Goal: Information Seeking & Learning: Find specific page/section

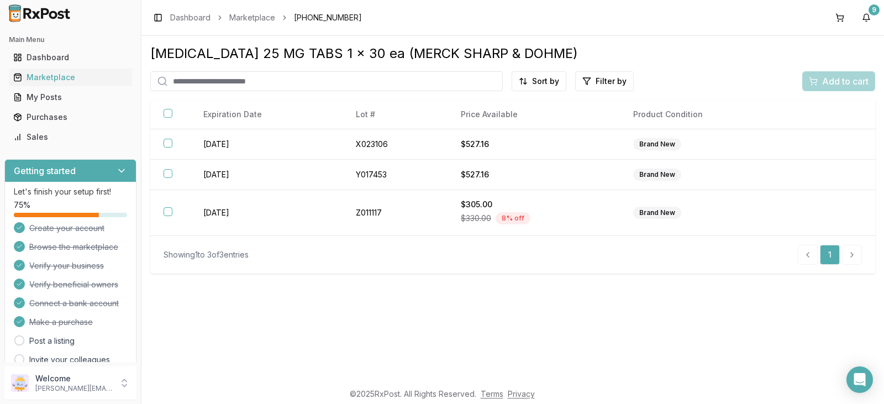
click at [281, 85] on input "search" at bounding box center [326, 81] width 352 height 20
type input "****"
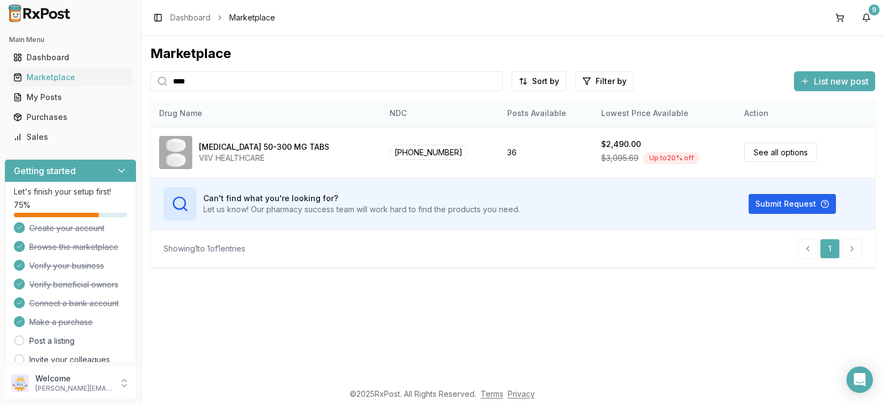
click at [283, 103] on th "Drug Name" at bounding box center [265, 113] width 230 height 27
drag, startPoint x: 213, startPoint y: 82, endPoint x: 151, endPoint y: 80, distance: 62.5
click at [151, 80] on div "****" at bounding box center [326, 81] width 352 height 20
click at [151, 79] on div at bounding box center [159, 81] width 18 height 20
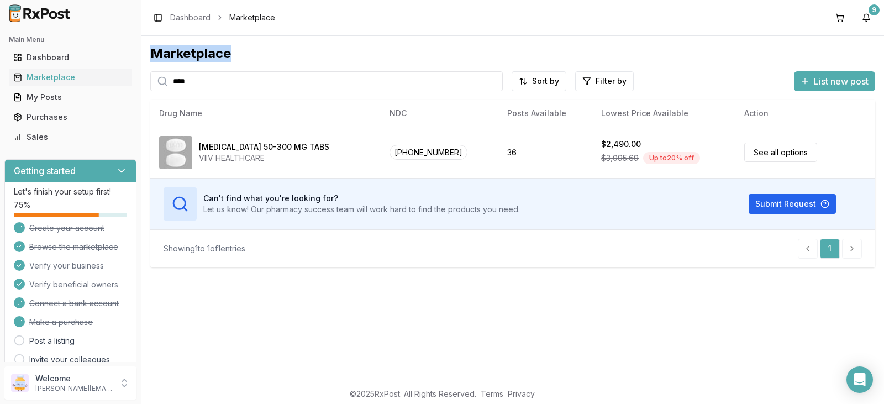
click at [151, 79] on div at bounding box center [159, 81] width 18 height 20
click at [207, 77] on input "****" at bounding box center [326, 81] width 352 height 20
drag, startPoint x: 208, startPoint y: 82, endPoint x: 176, endPoint y: 87, distance: 32.4
click at [176, 87] on input "****" at bounding box center [326, 81] width 352 height 20
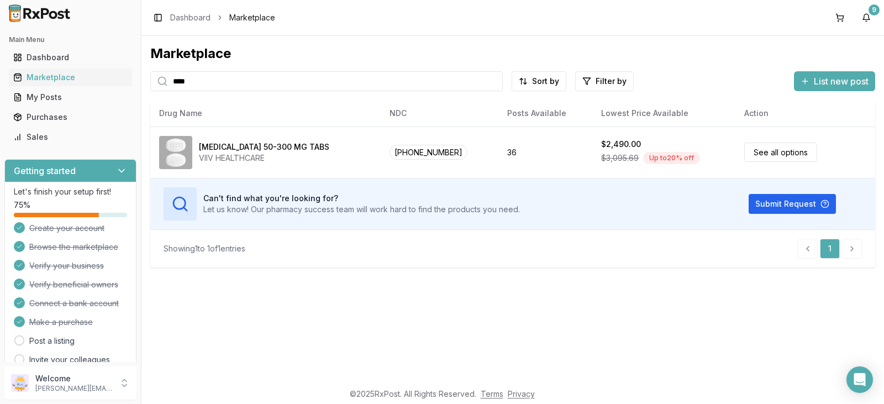
type input "*"
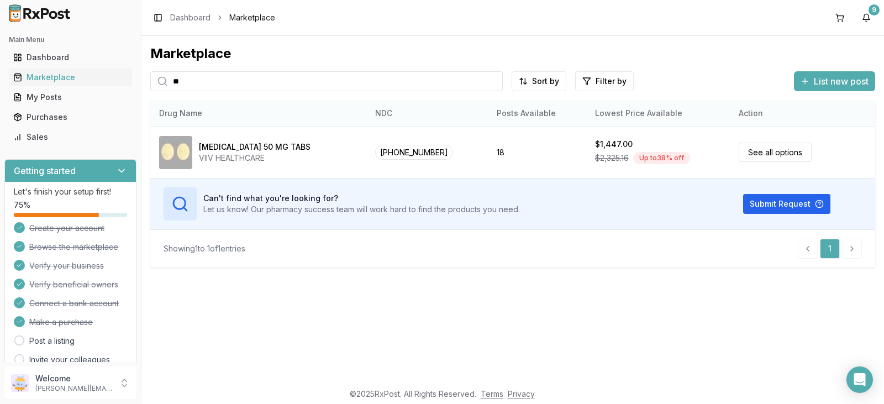
type input "*"
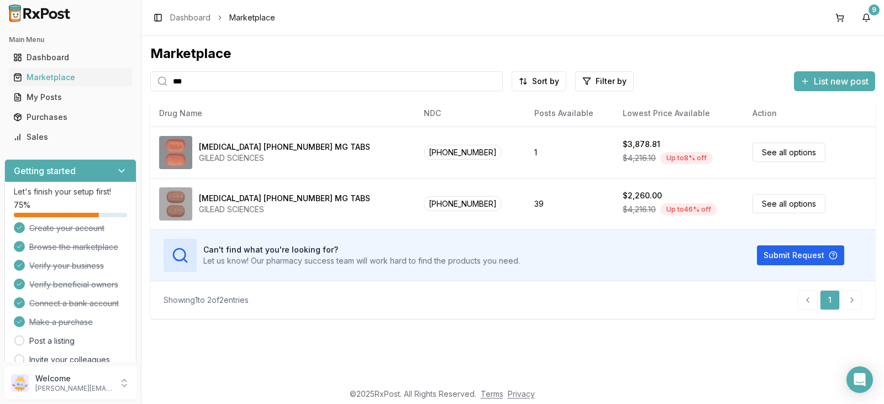
drag, startPoint x: 194, startPoint y: 80, endPoint x: 132, endPoint y: 65, distance: 63.8
click at [140, 76] on div "Main Menu Dashboard Marketplace My Posts Purchases Sales Getting started Let's …" at bounding box center [442, 202] width 884 height 404
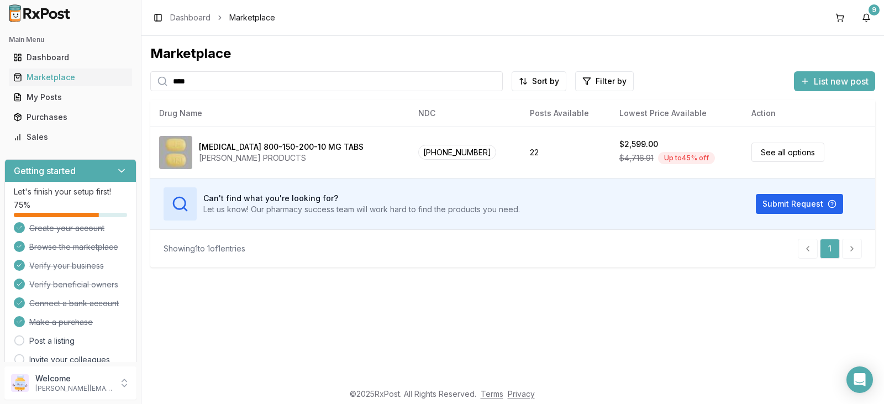
drag, startPoint x: 215, startPoint y: 83, endPoint x: 150, endPoint y: 64, distance: 68.0
click at [140, 75] on div "Main Menu Dashboard Marketplace My Posts Purchases Sales Getting started Let's …" at bounding box center [442, 202] width 884 height 404
drag, startPoint x: 209, startPoint y: 86, endPoint x: 112, endPoint y: 64, distance: 100.4
click at [107, 71] on div "Main Menu Dashboard Marketplace My Posts Purchases Sales Getting started Let's …" at bounding box center [442, 202] width 884 height 404
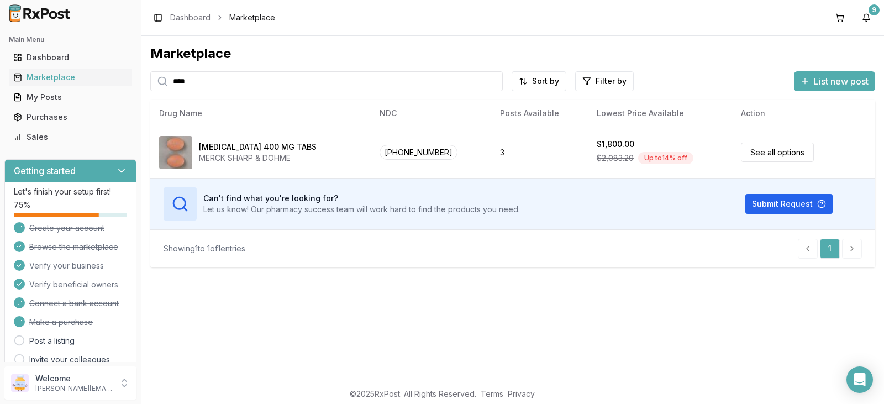
drag, startPoint x: 210, startPoint y: 83, endPoint x: 97, endPoint y: 19, distance: 129.6
click at [93, 53] on div "Main Menu Dashboard Marketplace My Posts Purchases Sales Getting started Let's …" at bounding box center [442, 202] width 884 height 404
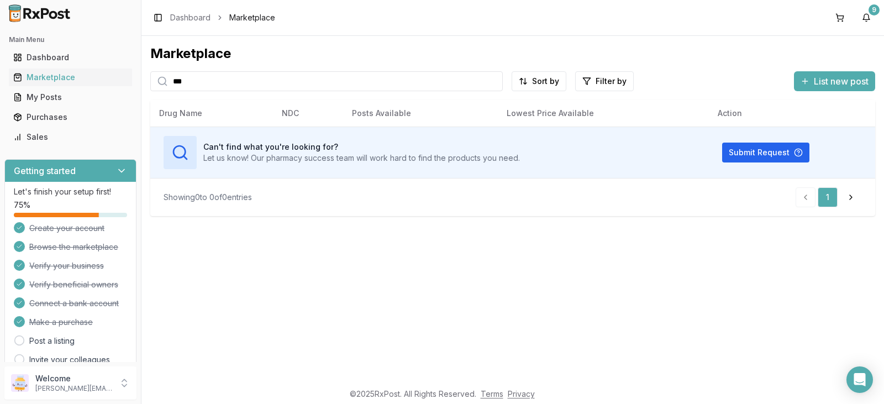
type input "***"
click at [494, 81] on input "***" at bounding box center [326, 81] width 352 height 20
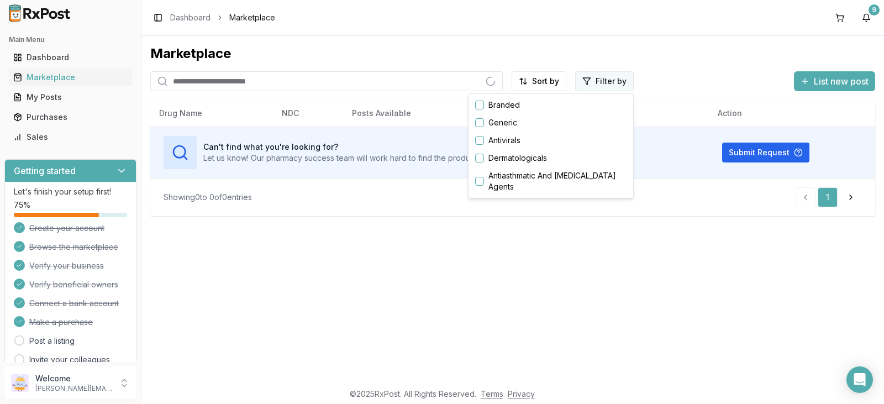
click at [611, 77] on html "Main Menu Dashboard Marketplace My Posts Purchases Sales Getting started Let's …" at bounding box center [442, 202] width 884 height 404
click at [478, 141] on button "button" at bounding box center [479, 140] width 9 height 9
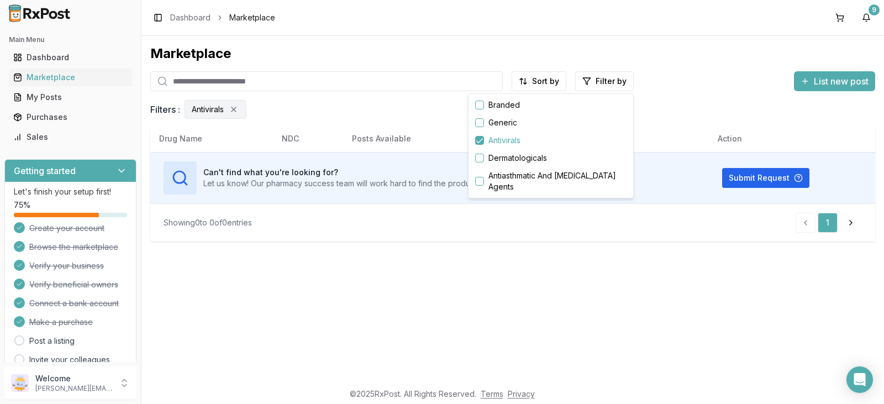
click at [324, 83] on html "Main Menu Dashboard Marketplace My Posts Purchases Sales Getting started Let's …" at bounding box center [442, 202] width 884 height 404
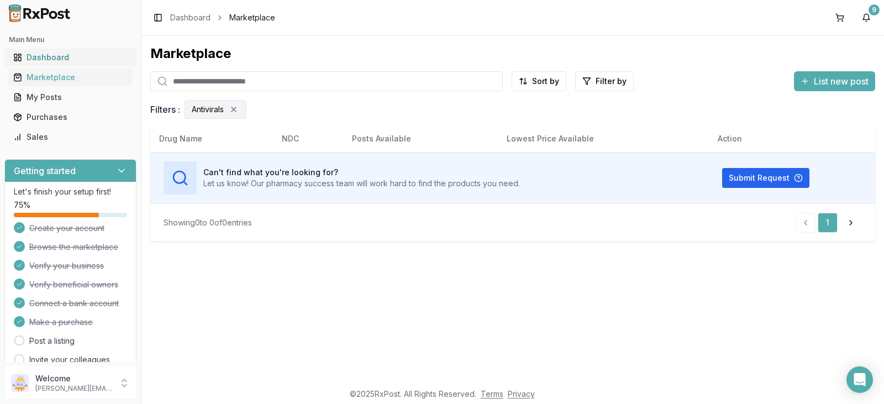
click at [89, 56] on div "Dashboard" at bounding box center [70, 57] width 114 height 11
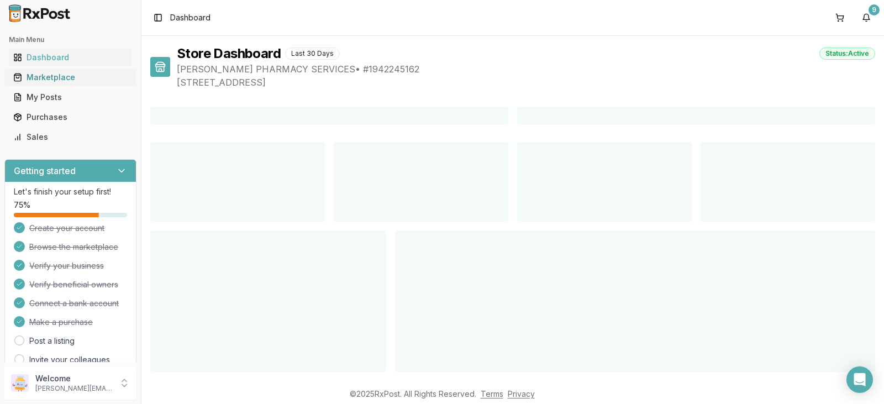
click at [87, 77] on div "Marketplace" at bounding box center [70, 77] width 114 height 11
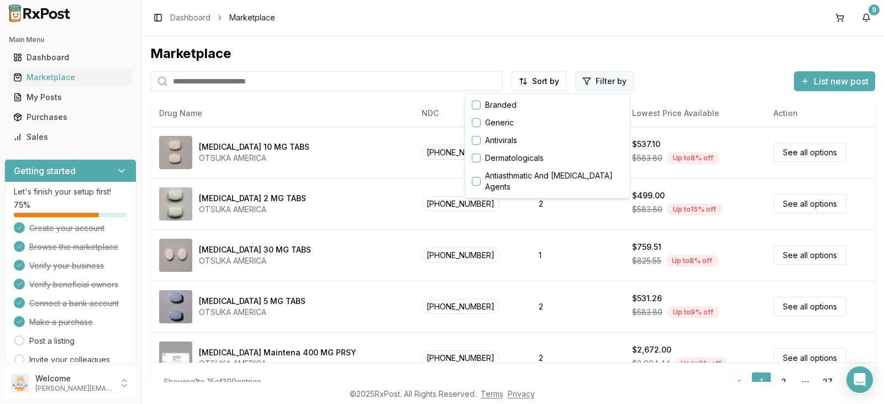
click at [614, 83] on html "Main Menu Dashboard Marketplace My Posts Purchases Sales Getting started Let's …" at bounding box center [442, 202] width 884 height 404
click at [478, 141] on button "button" at bounding box center [476, 140] width 9 height 9
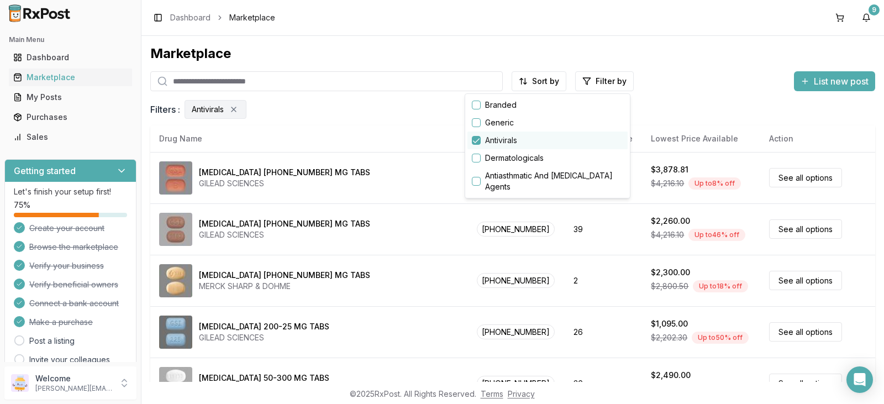
click at [474, 141] on button "button" at bounding box center [476, 140] width 9 height 9
click at [720, 59] on html "Main Menu Dashboard Marketplace My Posts Purchases Sales Getting started Let's …" at bounding box center [442, 202] width 884 height 404
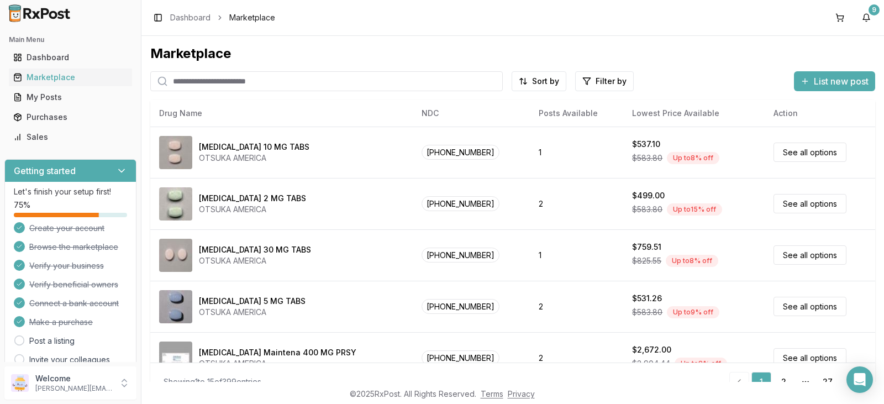
click at [622, 94] on div "Marketplace Sort by Filter by List new post Drug Name NDC Posts Available Lowes…" at bounding box center [512, 204] width 725 height 319
click at [614, 82] on html "Main Menu Dashboard Marketplace My Posts Purchases Sales Getting started Let's …" at bounding box center [442, 202] width 884 height 404
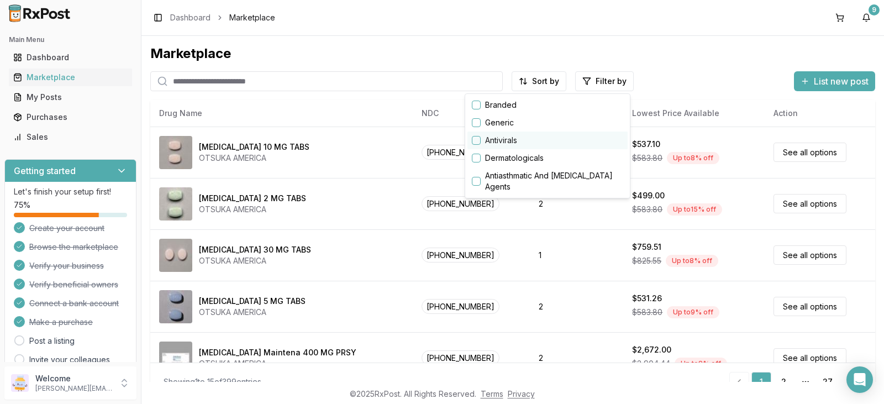
click at [473, 142] on button "button" at bounding box center [476, 140] width 9 height 9
click at [479, 140] on button "button" at bounding box center [476, 140] width 9 height 9
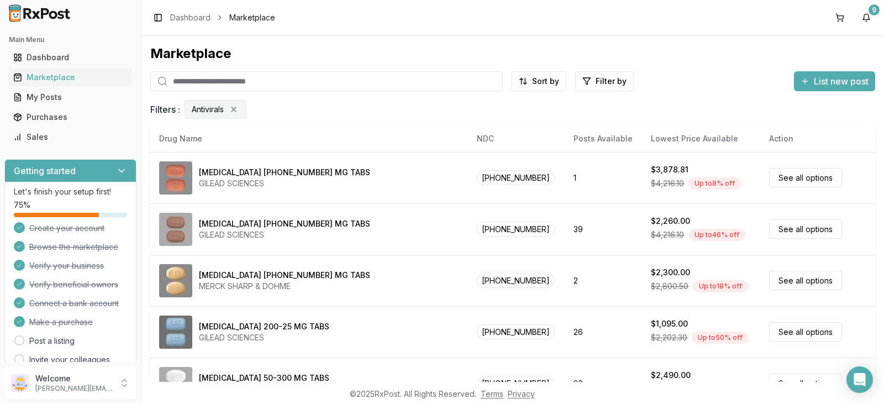
drag, startPoint x: 869, startPoint y: 166, endPoint x: 868, endPoint y: 206, distance: 40.3
click at [868, 206] on html "Main Menu Dashboard Marketplace My Posts Purchases Sales Getting started Let's …" at bounding box center [442, 202] width 884 height 404
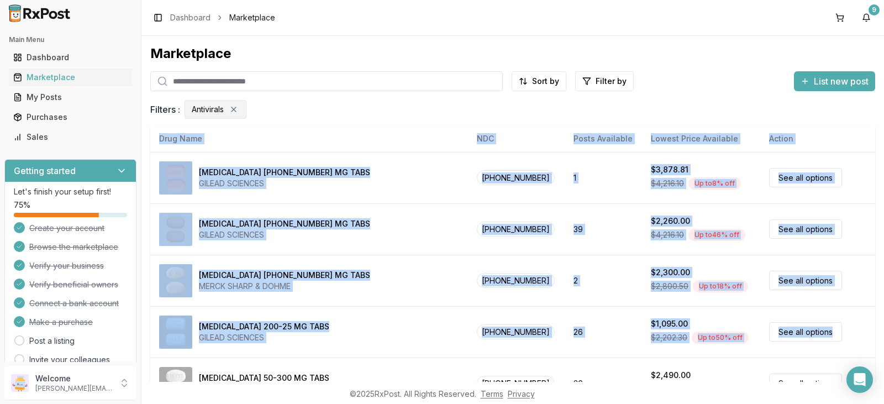
drag, startPoint x: 157, startPoint y: 137, endPoint x: 867, endPoint y: 349, distance: 741.1
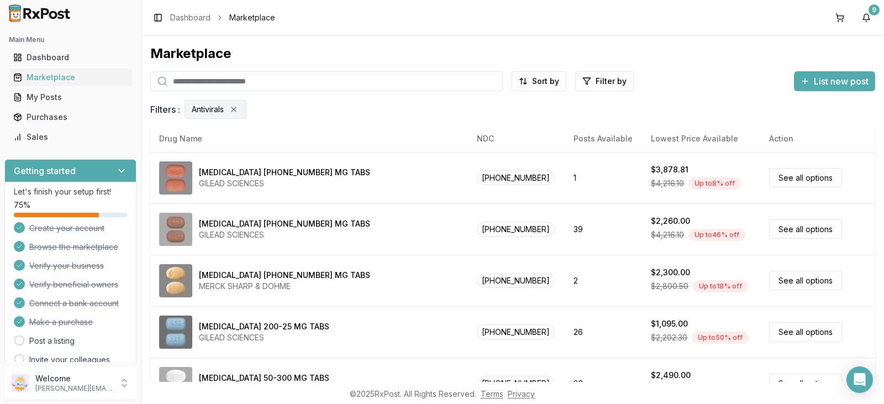
click at [260, 99] on div "Marketplace Sort by Filter by List new post Filters : Antivirals Drug Name NDC …" at bounding box center [512, 204] width 725 height 319
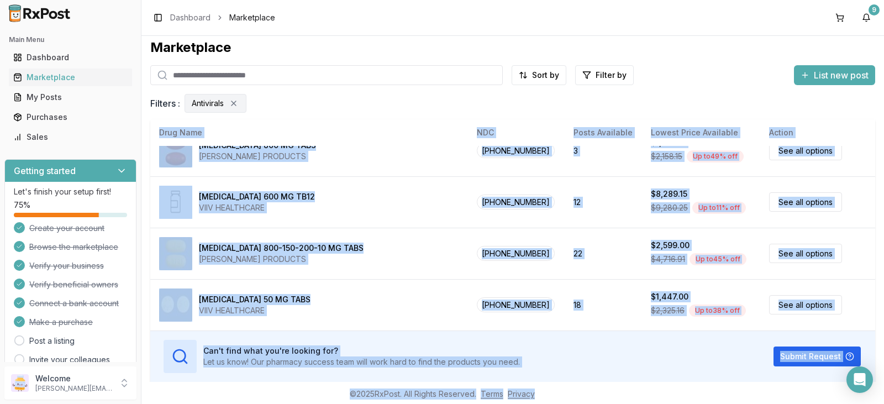
scroll to position [44, 0]
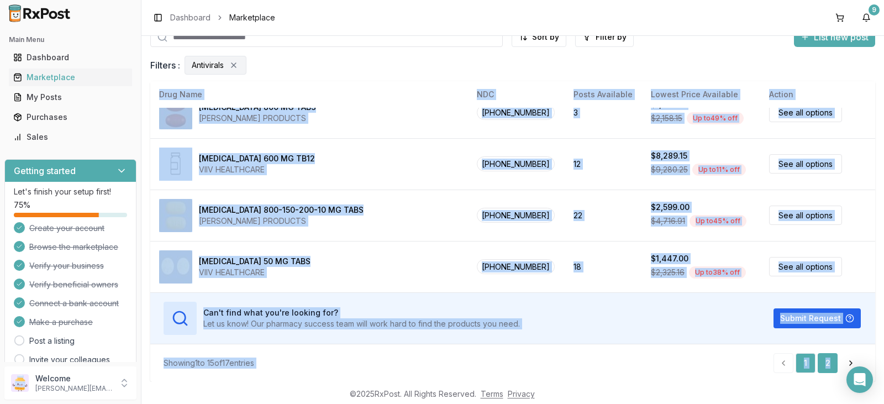
drag, startPoint x: 147, startPoint y: 305, endPoint x: 825, endPoint y: 361, distance: 680.5
click at [825, 361] on div "Marketplace Sort by Filter by List new post Filters : Antivirals Drug Name NDC …" at bounding box center [512, 209] width 742 height 346
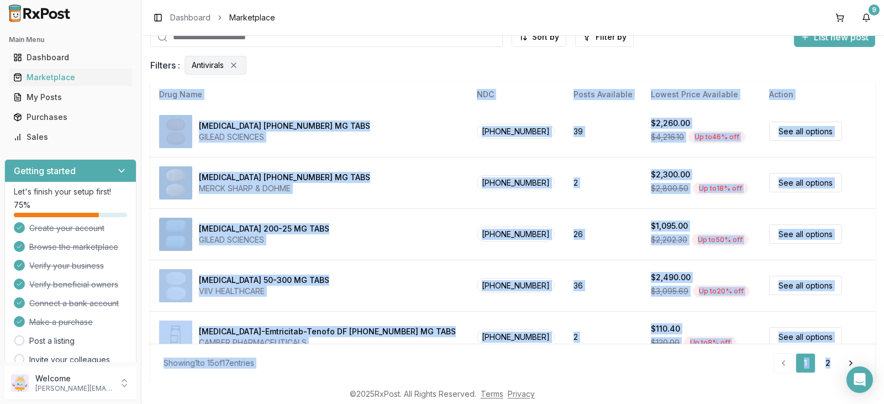
scroll to position [0, 0]
